Goal: Information Seeking & Learning: Learn about a topic

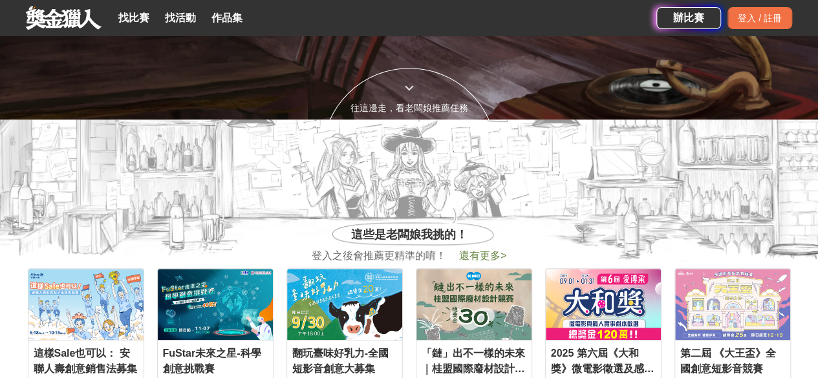
scroll to position [517, 0]
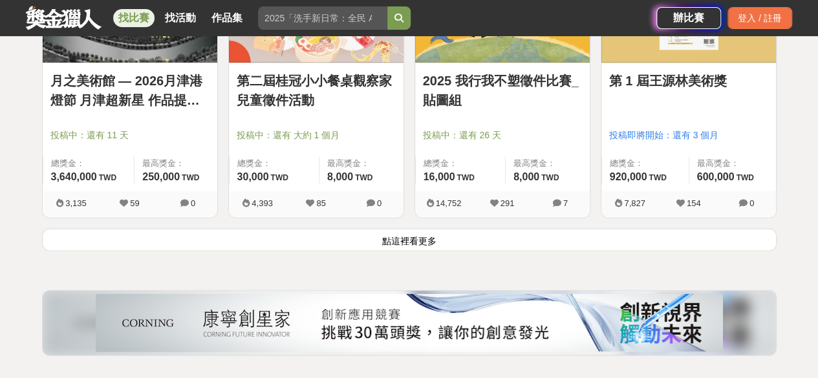
scroll to position [1682, 0]
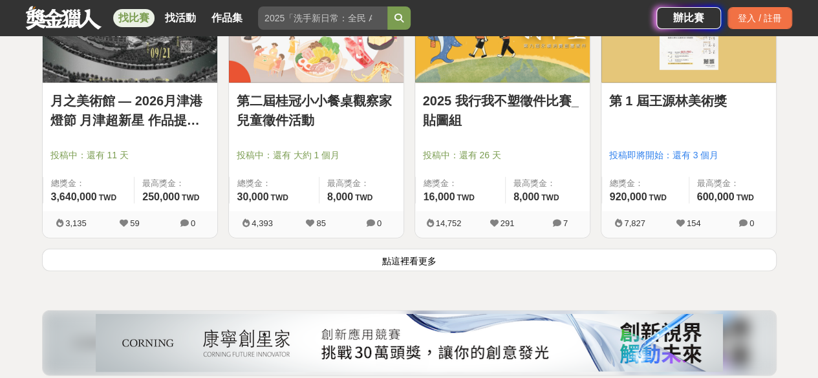
click at [334, 252] on button "點這裡看更多" at bounding box center [409, 260] width 735 height 23
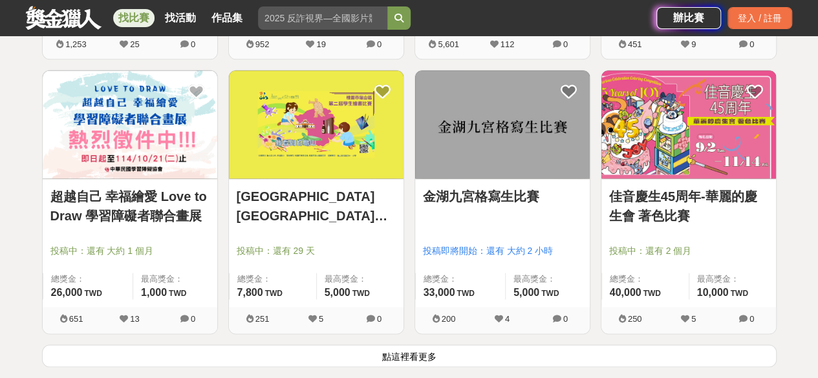
scroll to position [3299, 0]
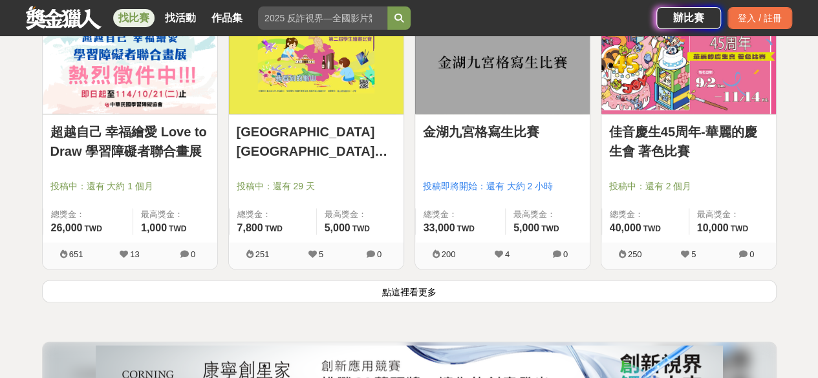
click at [322, 280] on button "點這裡看更多" at bounding box center [409, 291] width 735 height 23
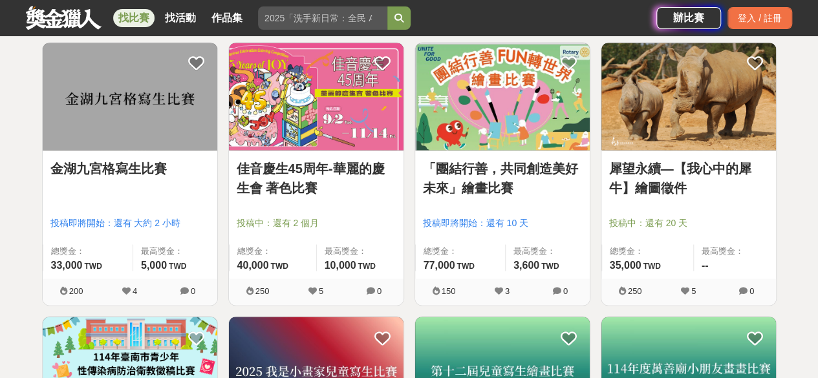
scroll to position [3558, 0]
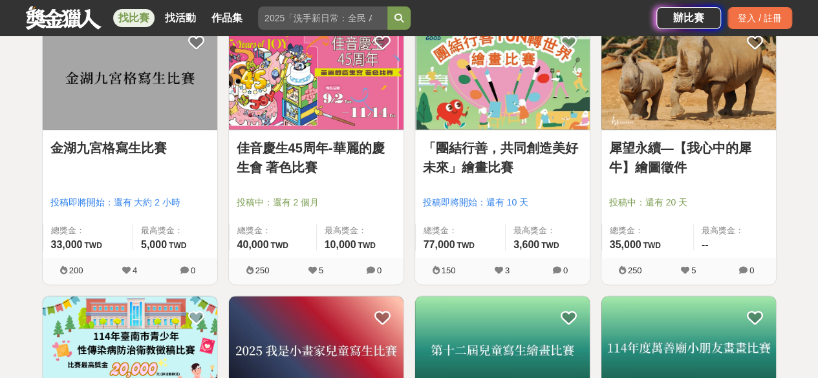
click at [667, 144] on link "犀望永續—【我心中的犀牛】繪圖徵件" at bounding box center [688, 157] width 159 height 39
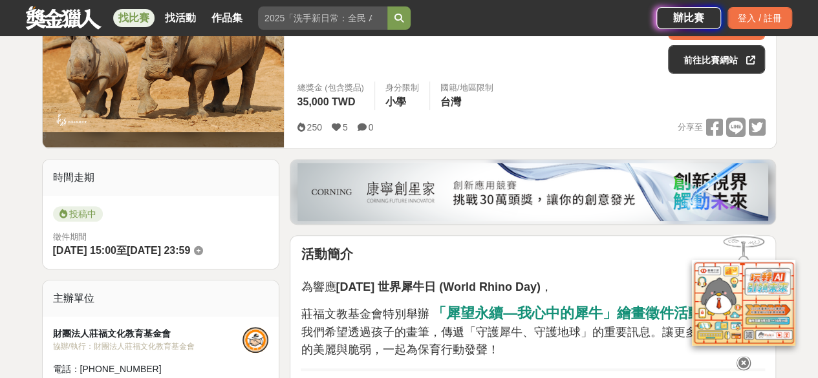
scroll to position [129, 0]
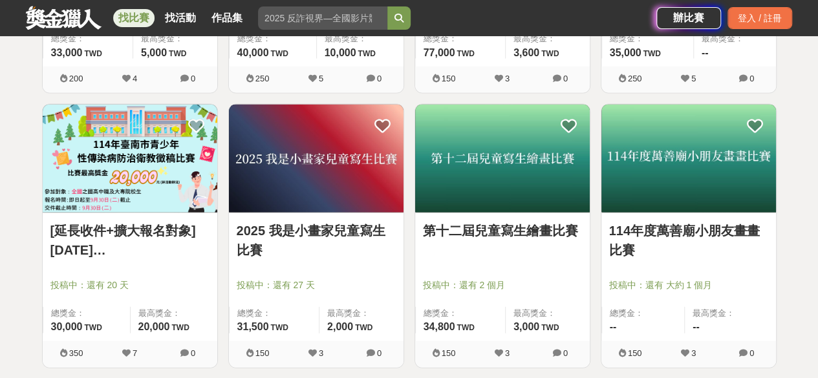
scroll to position [3752, 0]
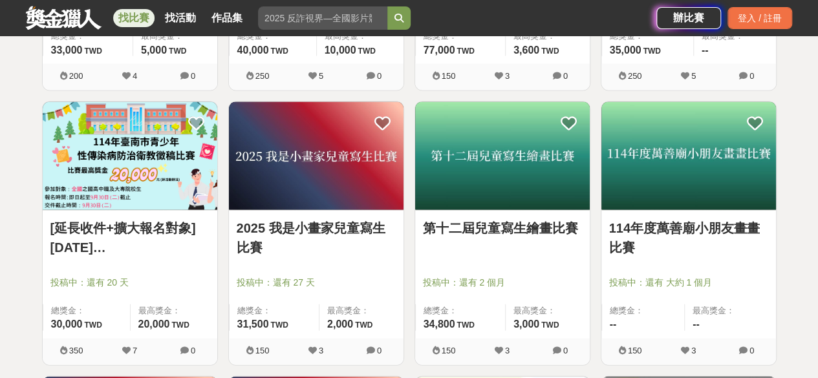
click at [151, 242] on link "[延長收件+擴大報名對象]114年臺南市青少年性傳染病防治衛教徵稿比賽" at bounding box center [129, 238] width 159 height 39
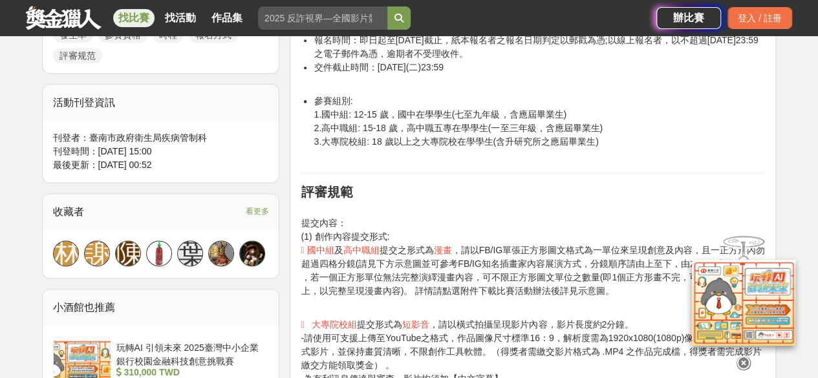
scroll to position [1035, 0]
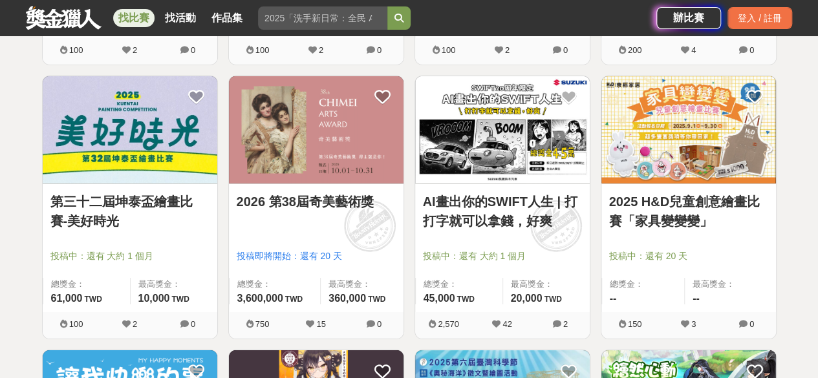
scroll to position [4334, 0]
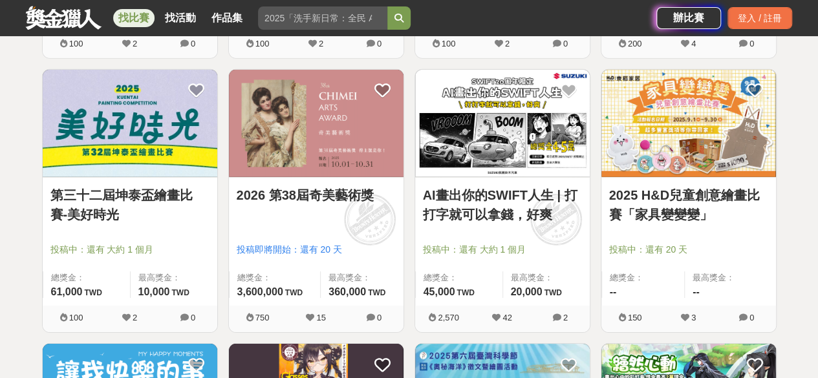
click at [339, 213] on span at bounding box center [370, 220] width 72 height 72
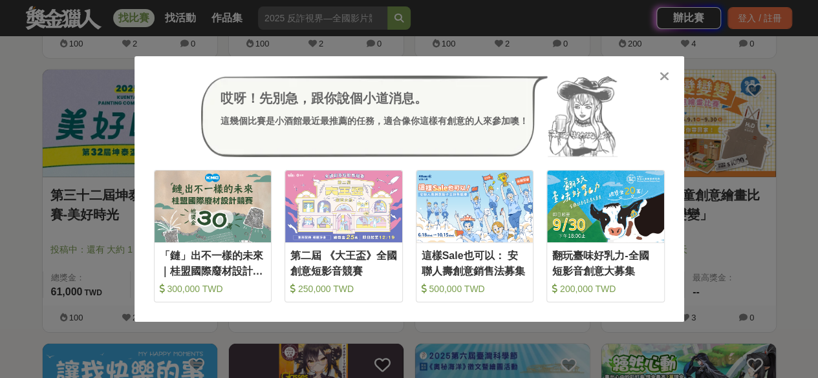
click at [669, 77] on div at bounding box center [664, 75] width 13 height 13
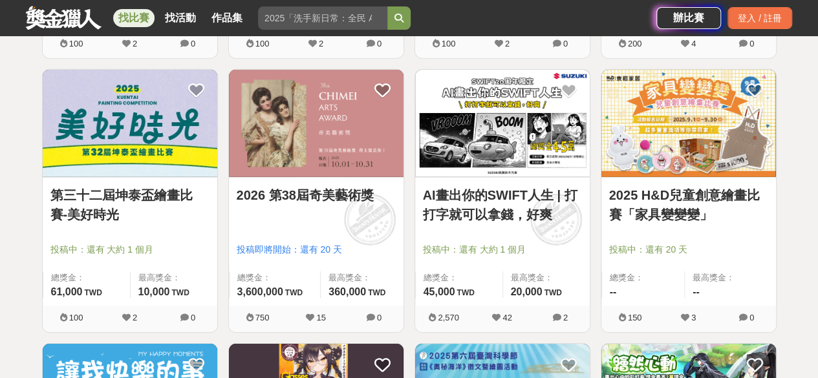
click at [495, 194] on link "AI畫出你的SWIFT人生 | 打打字就可以拿錢，好爽" at bounding box center [502, 205] width 159 height 39
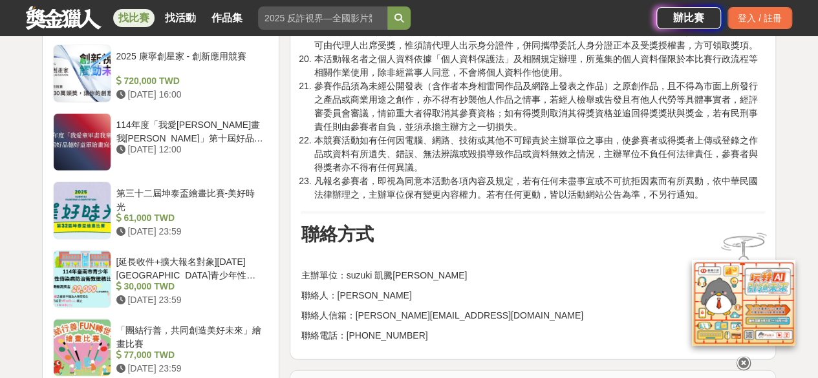
scroll to position [1811, 0]
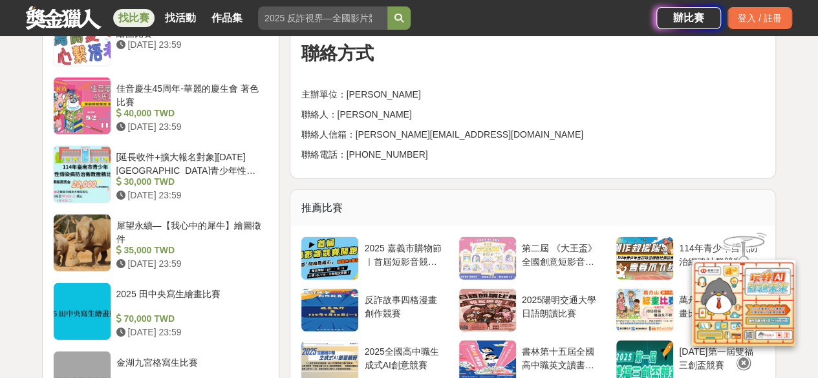
scroll to position [1811, 0]
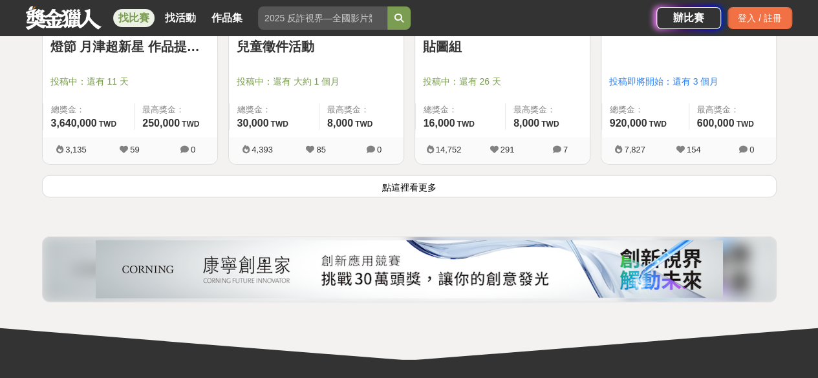
scroll to position [1682, 0]
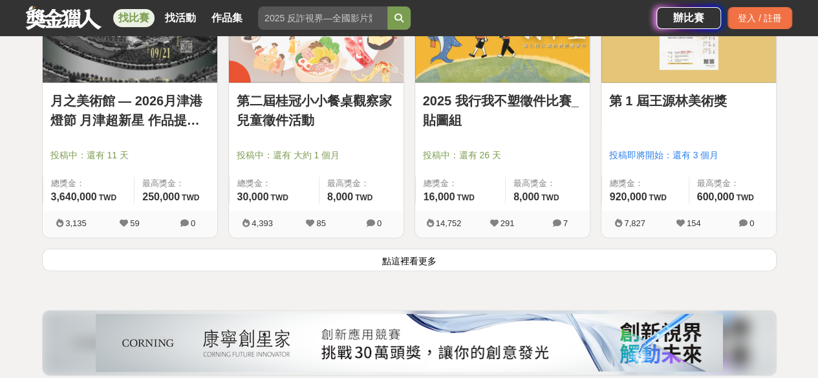
click at [426, 262] on button "點這裡看更多" at bounding box center [409, 260] width 735 height 23
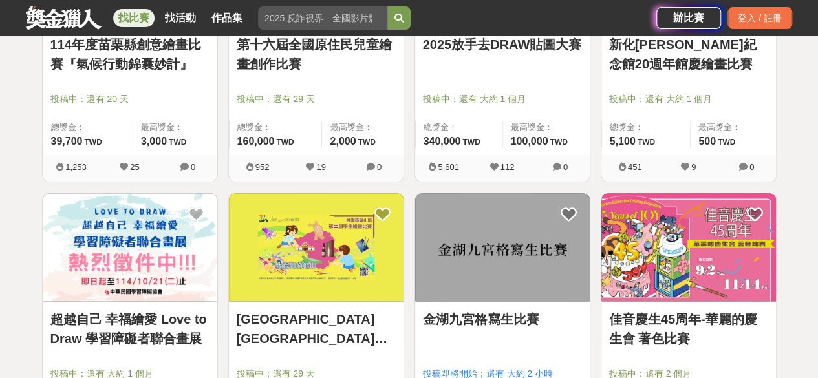
scroll to position [3299, 0]
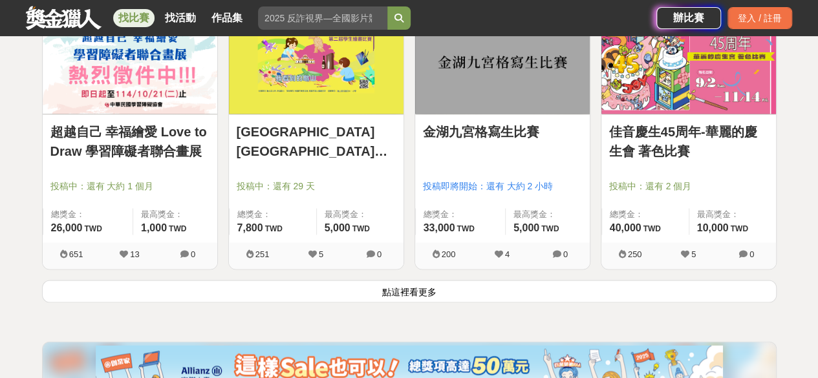
click at [392, 284] on button "點這裡看更多" at bounding box center [409, 291] width 735 height 23
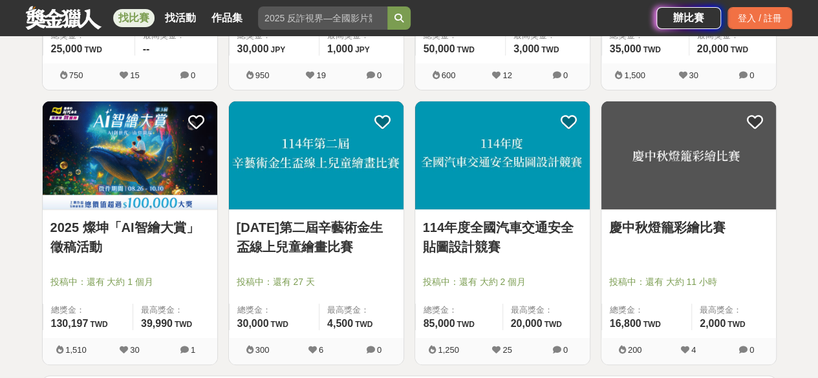
scroll to position [4916, 0]
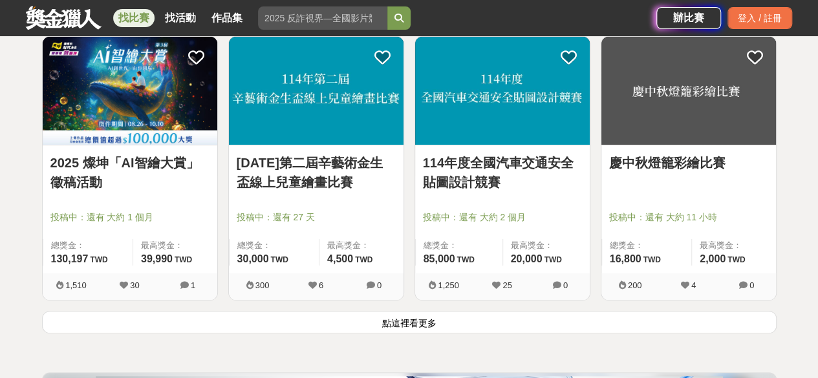
click at [354, 312] on button "點這裡看更多" at bounding box center [409, 322] width 735 height 23
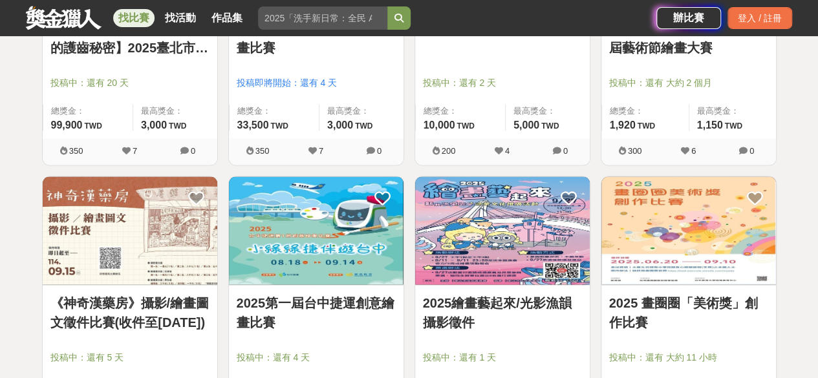
scroll to position [6274, 0]
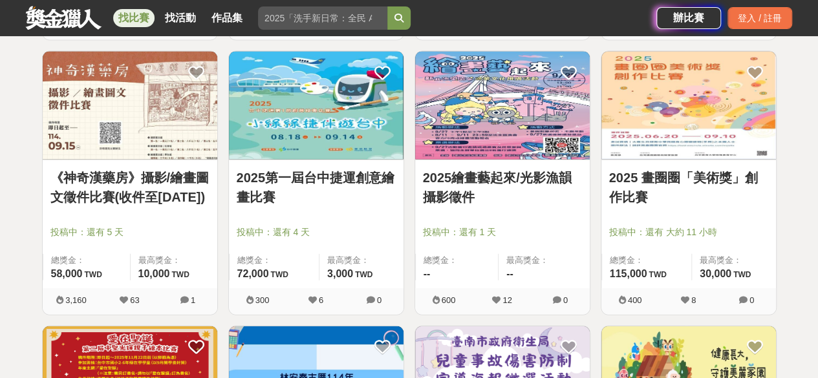
click at [157, 192] on link "《神奇漢藥房》攝影/繪畫圖文徵件比賽(收件至114年9月15日)" at bounding box center [129, 187] width 159 height 39
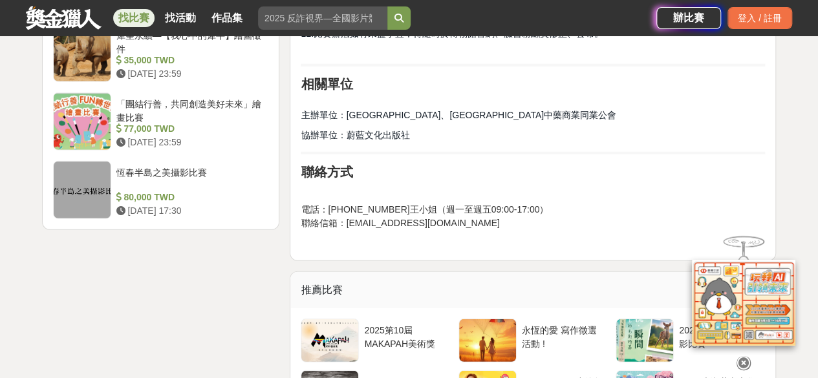
scroll to position [2135, 0]
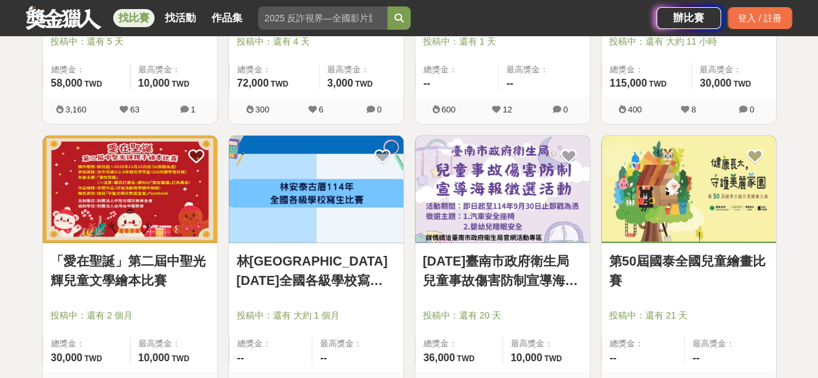
scroll to position [6533, 0]
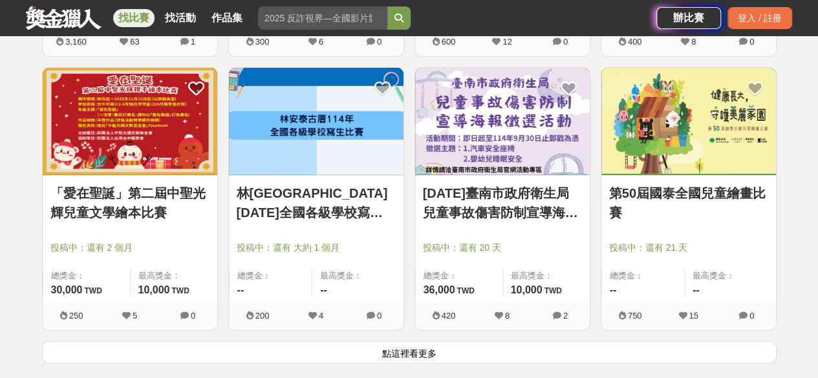
click at [357, 345] on button "點這裡看更多" at bounding box center [409, 353] width 735 height 23
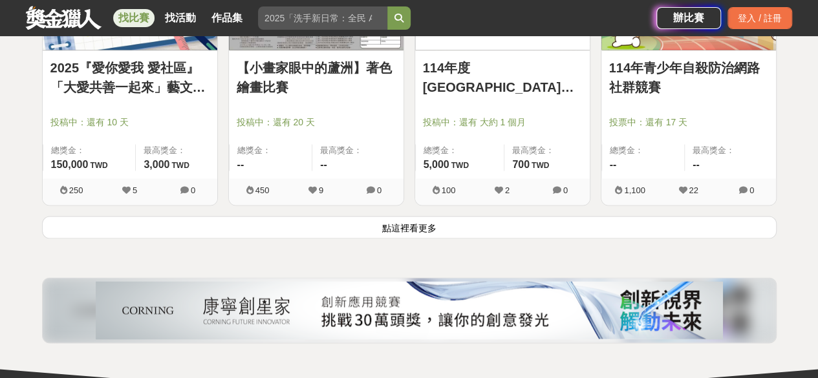
scroll to position [8344, 0]
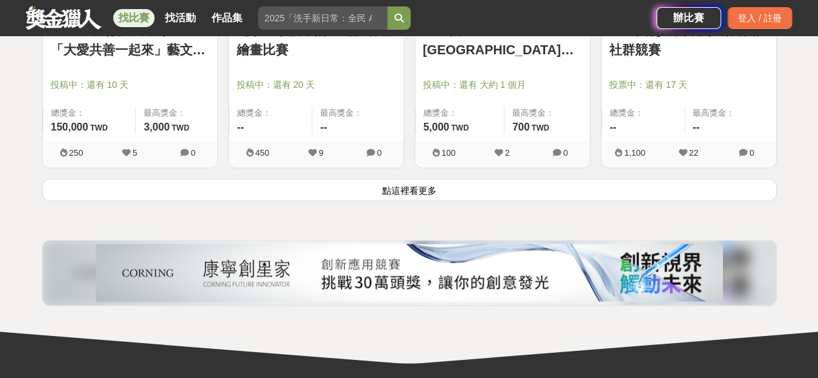
click at [515, 180] on button "點這裡看更多" at bounding box center [409, 190] width 735 height 23
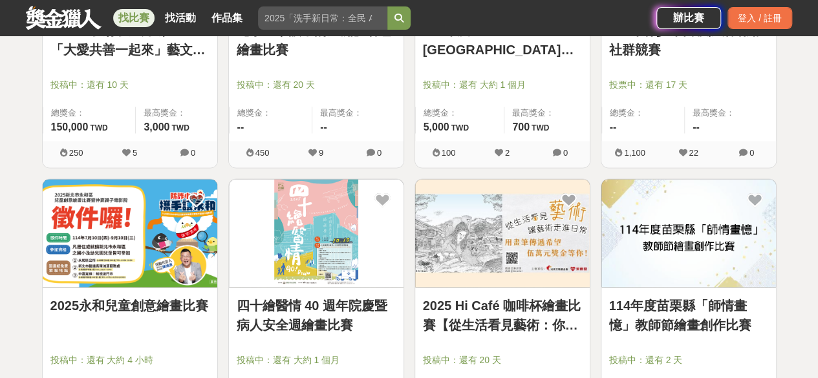
scroll to position [8409, 0]
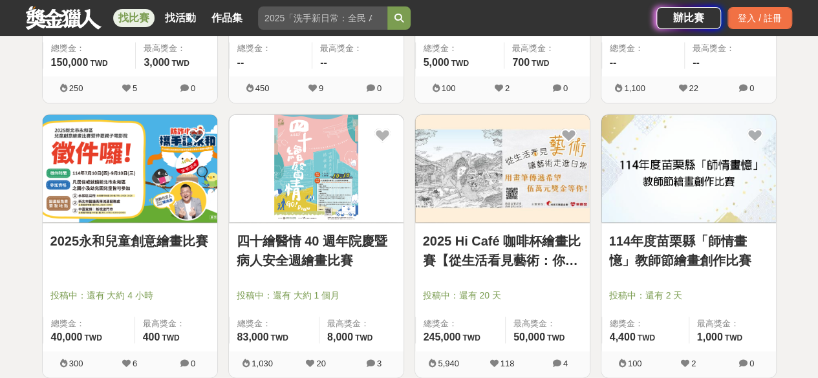
click at [509, 191] on img at bounding box center [502, 168] width 175 height 108
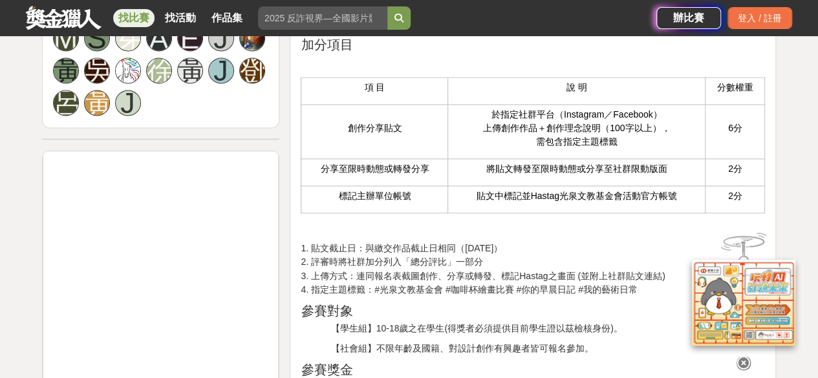
scroll to position [618, 0]
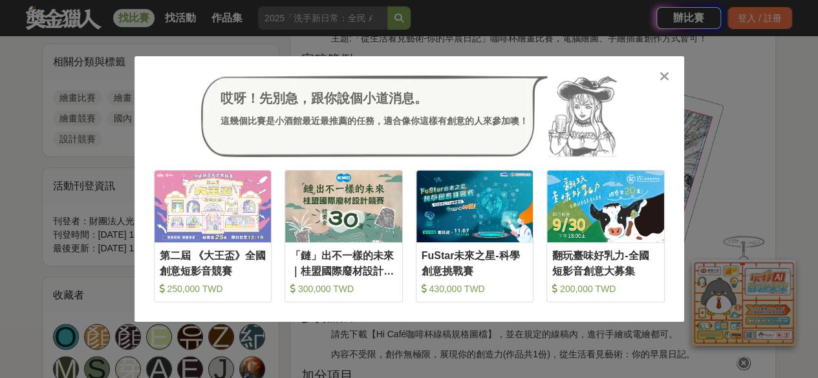
click at [663, 76] on icon at bounding box center [665, 76] width 10 height 13
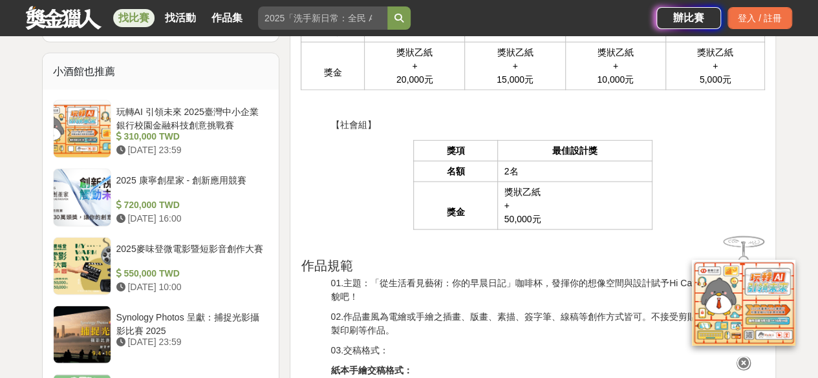
scroll to position [1459, 0]
